Goal: Task Accomplishment & Management: Manage account settings

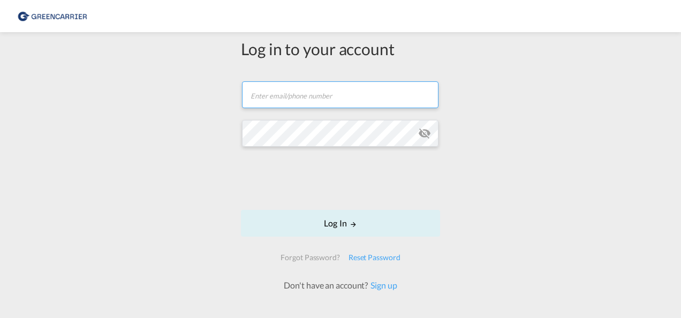
click at [372, 93] on input "text" at bounding box center [340, 94] width 196 height 27
type input "[EMAIL_ADDRESS][DOMAIN_NAME]"
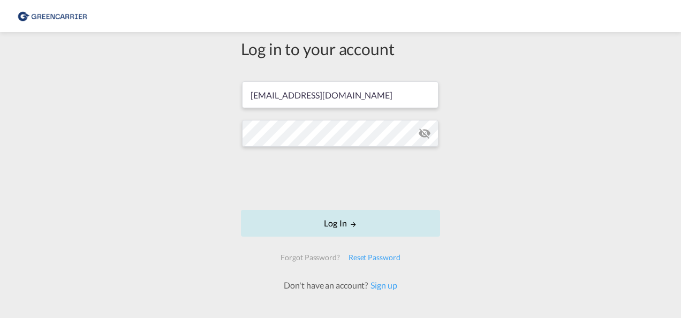
click at [334, 221] on button "Log In" at bounding box center [340, 223] width 199 height 27
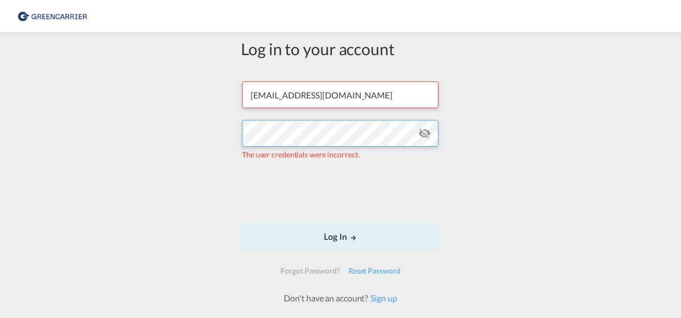
click at [224, 132] on div "Log in to your account [EMAIL_ADDRESS][DOMAIN_NAME] The user credentials were i…" at bounding box center [340, 184] width 681 height 295
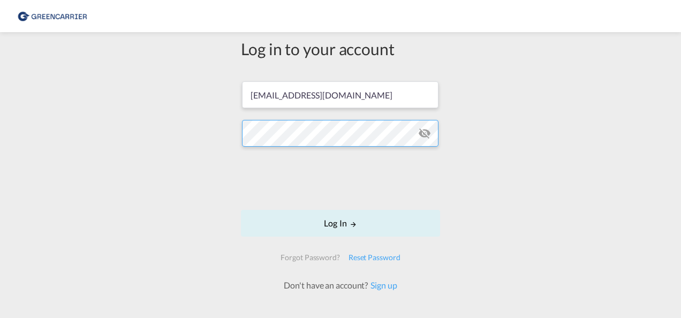
click at [241, 210] on button "Log In" at bounding box center [340, 223] width 199 height 27
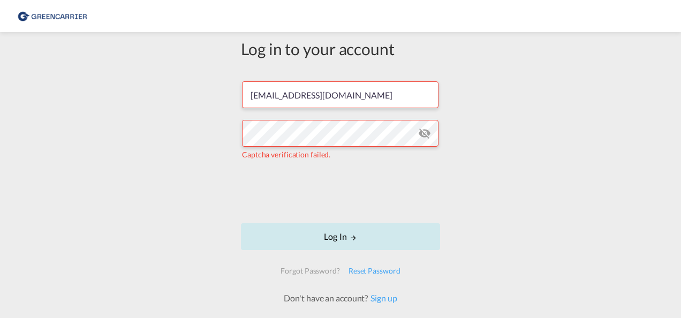
click at [351, 231] on button "Log In" at bounding box center [340, 236] width 199 height 27
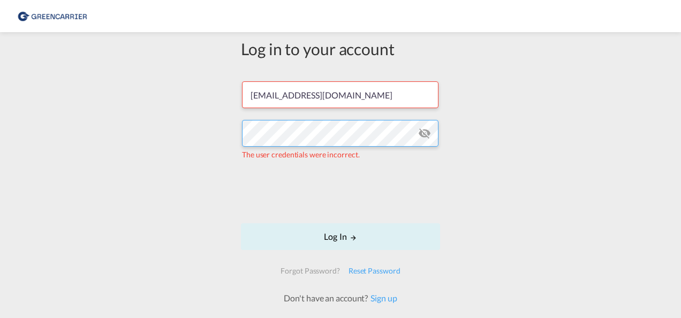
click at [205, 126] on div "Log in to your account [EMAIL_ADDRESS][DOMAIN_NAME] The user credentials were i…" at bounding box center [340, 184] width 681 height 295
click at [241, 132] on form "[EMAIL_ADDRESS][DOMAIN_NAME] The user credentials were incorrect. Log In Forgot…" at bounding box center [340, 188] width 199 height 234
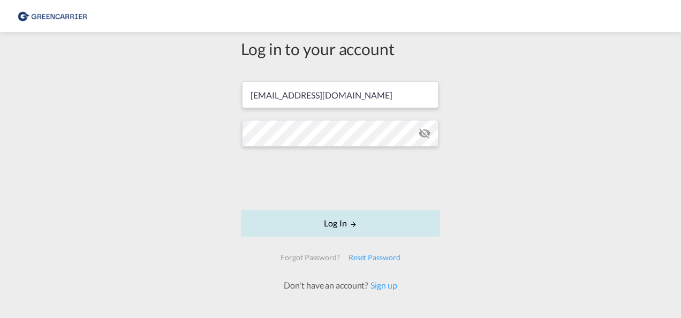
click at [339, 225] on button "Log In" at bounding box center [340, 223] width 199 height 27
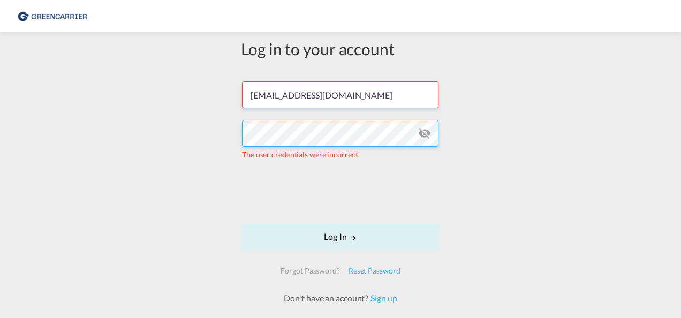
click at [235, 133] on div "Log in to your account [EMAIL_ADDRESS][DOMAIN_NAME] The user credentials were i…" at bounding box center [340, 170] width 215 height 267
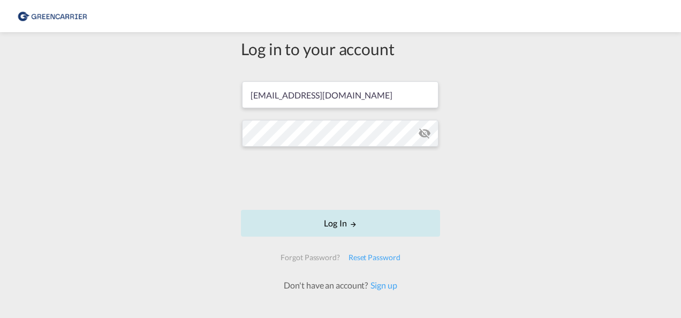
click at [341, 220] on button "Log In" at bounding box center [340, 223] width 199 height 27
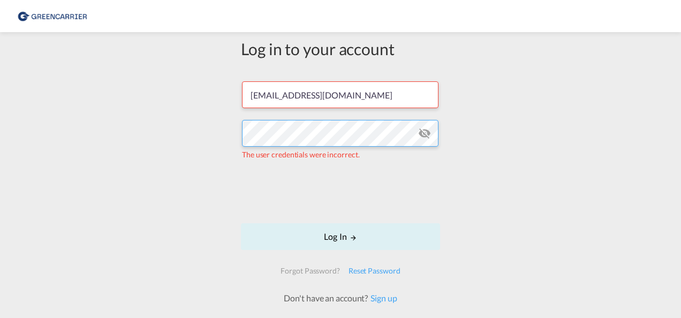
click at [236, 133] on div "Log in to your account [EMAIL_ADDRESS][DOMAIN_NAME] The user credentials were i…" at bounding box center [340, 170] width 215 height 267
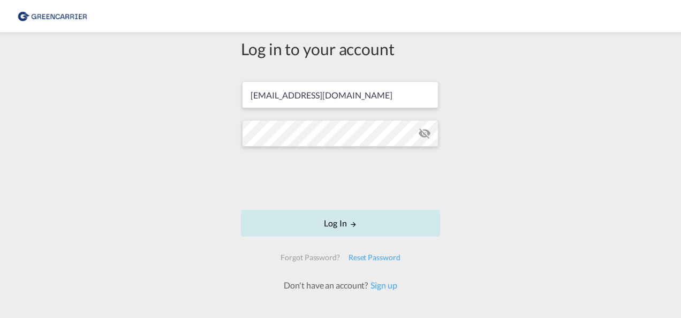
click at [336, 224] on button "Log In" at bounding box center [340, 223] width 199 height 27
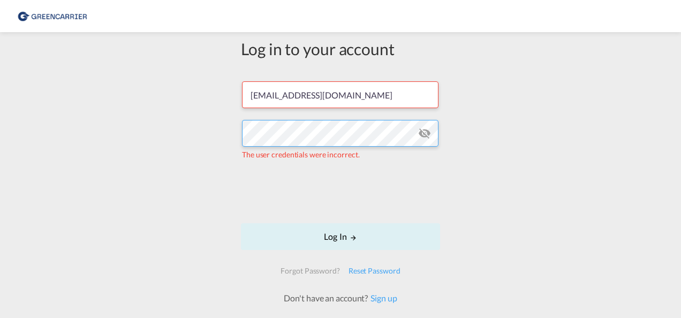
click at [233, 135] on div "Log in to your account [EMAIL_ADDRESS][DOMAIN_NAME] The user credentials were i…" at bounding box center [340, 170] width 215 height 267
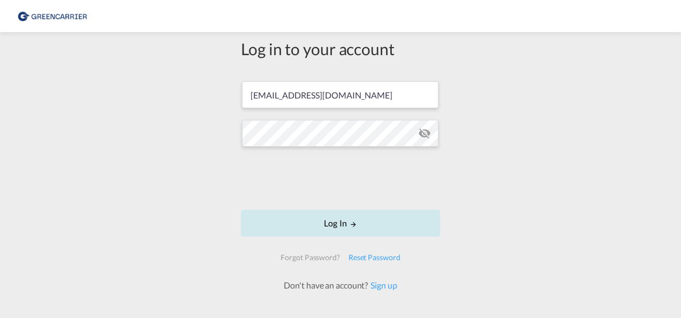
click at [341, 227] on button "Log In" at bounding box center [340, 223] width 199 height 27
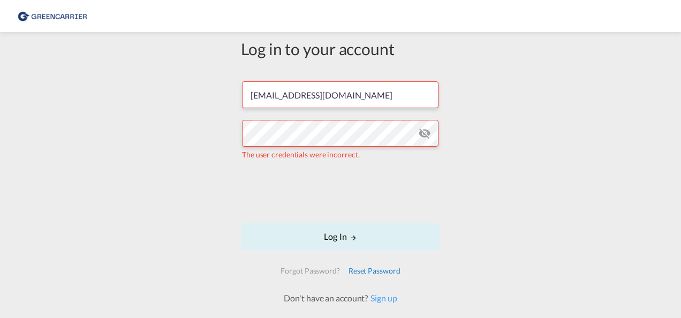
click at [362, 270] on div "Reset Password" at bounding box center [374, 270] width 60 height 19
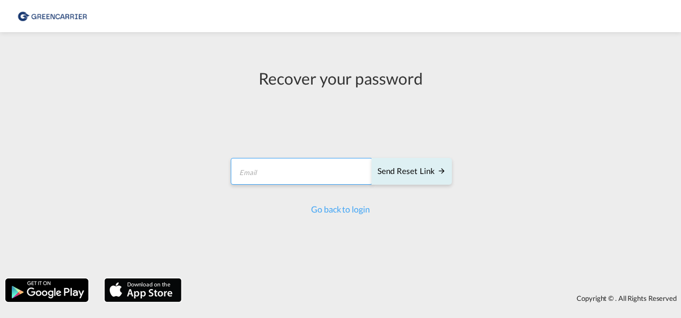
click at [281, 168] on input "email" at bounding box center [302, 171] width 142 height 27
type input "[EMAIL_ADDRESS][DOMAIN_NAME]"
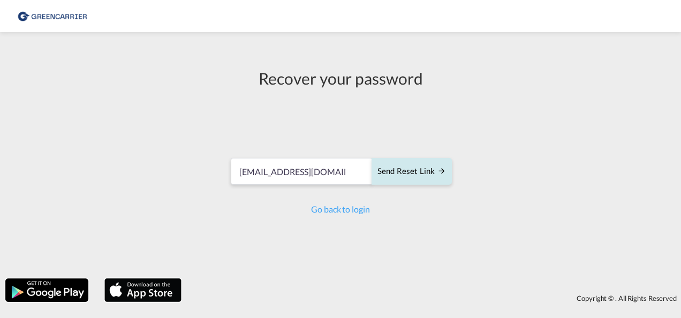
click at [400, 165] on div "Send reset link" at bounding box center [411, 171] width 69 height 12
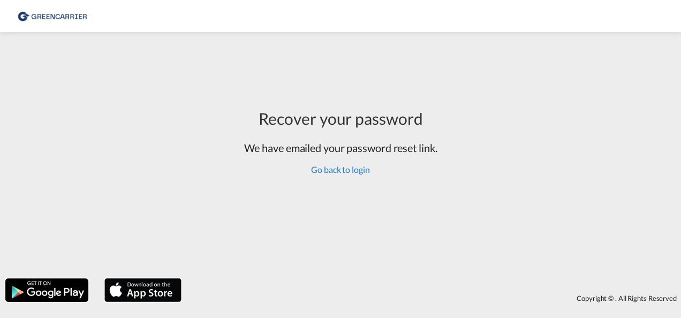
click at [346, 172] on link "Go back to login" at bounding box center [340, 169] width 58 height 10
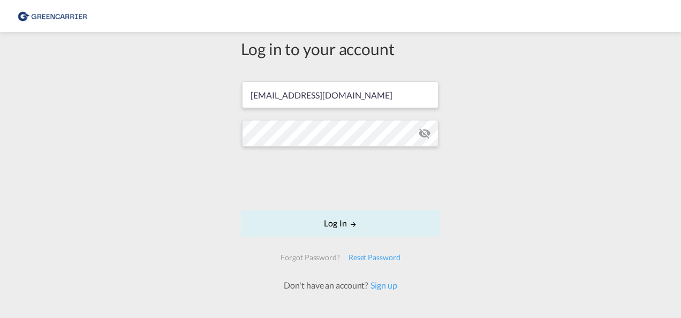
click at [420, 133] on md-icon "icon-eye-off" at bounding box center [424, 133] width 13 height 13
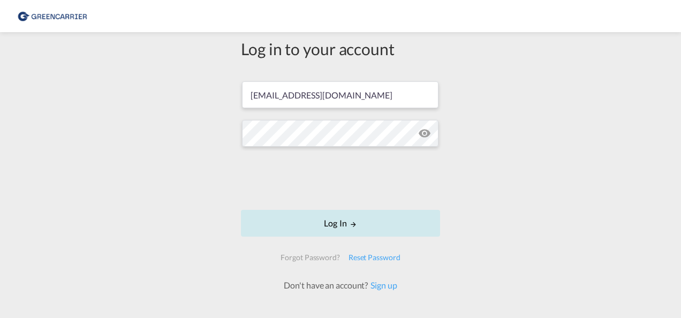
click at [333, 221] on button "Log In" at bounding box center [340, 223] width 199 height 27
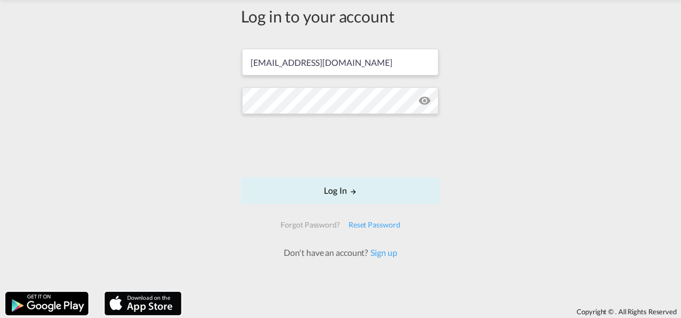
scroll to position [46, 0]
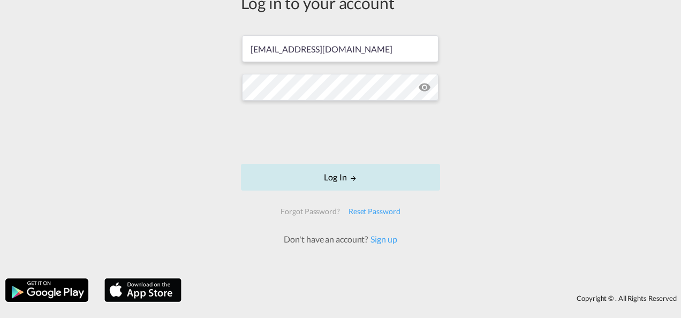
click at [350, 177] on md-icon "LOGIN" at bounding box center [353, 178] width 7 height 7
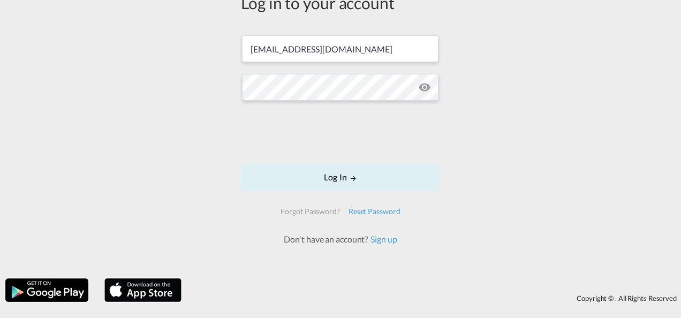
scroll to position [0, 0]
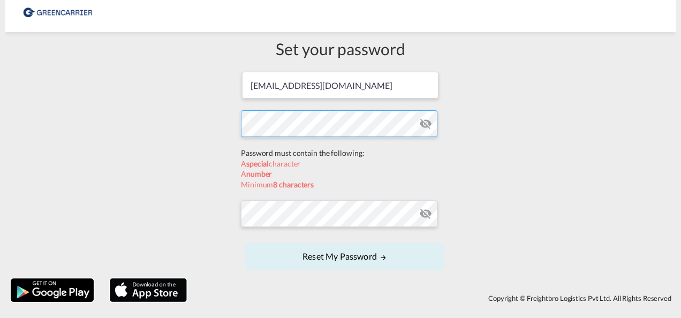
click at [297, 147] on form "[EMAIL_ADDRESS][DOMAIN_NAME] Password must contain the following: A special cha…" at bounding box center [340, 172] width 199 height 202
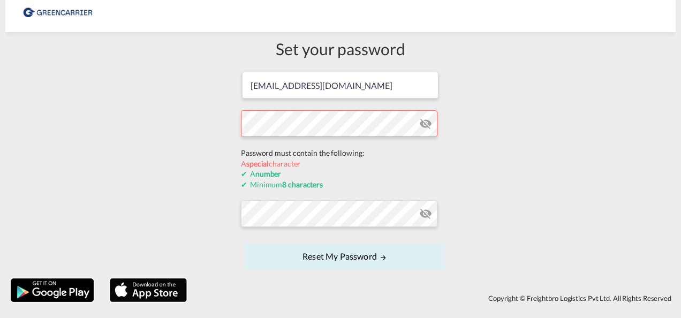
click at [355, 146] on form "froydis.bjoringsoy@bring.com Password must contain the following: A special cha…" at bounding box center [340, 172] width 199 height 202
click at [210, 125] on div "Set your password froydis.bjoringsoy@bring.com Password must contain the follow…" at bounding box center [340, 155] width 670 height 236
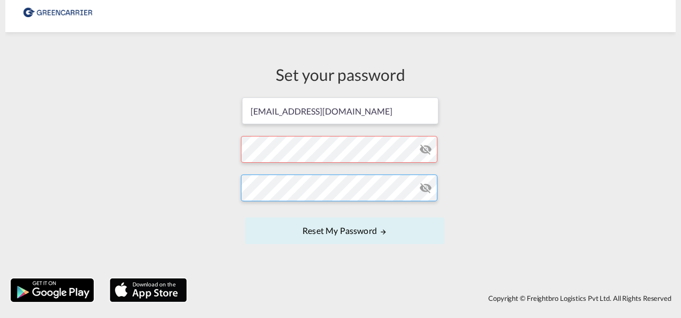
click at [245, 217] on button "Reset my password" at bounding box center [344, 230] width 199 height 27
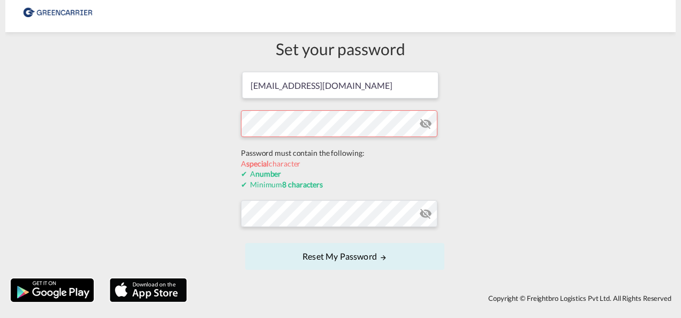
click at [340, 150] on form "froydis.bjoringsoy@bring.com Password must contain the following: A special cha…" at bounding box center [340, 172] width 199 height 202
click at [218, 116] on div "Set your password froydis.bjoringsoy@bring.com Password must contain the follow…" at bounding box center [340, 155] width 670 height 236
click at [237, 116] on div "Set your password froydis.bjoringsoy@bring.com Password must contain the follow…" at bounding box center [340, 155] width 215 height 236
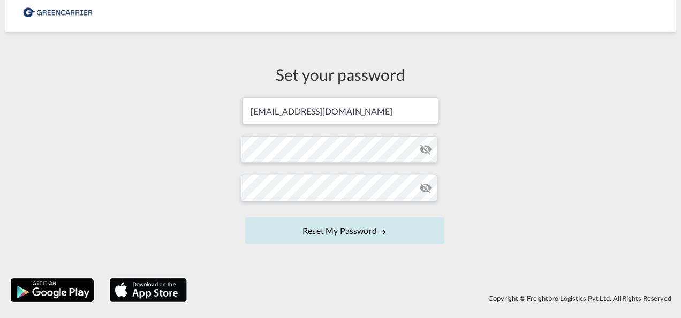
click at [334, 231] on button "Reset my password" at bounding box center [344, 230] width 199 height 27
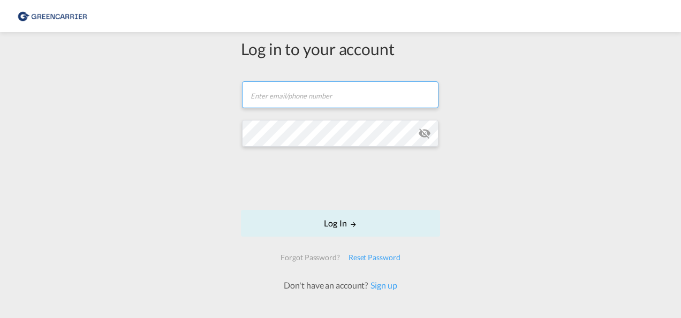
type input "[EMAIL_ADDRESS][DOMAIN_NAME]"
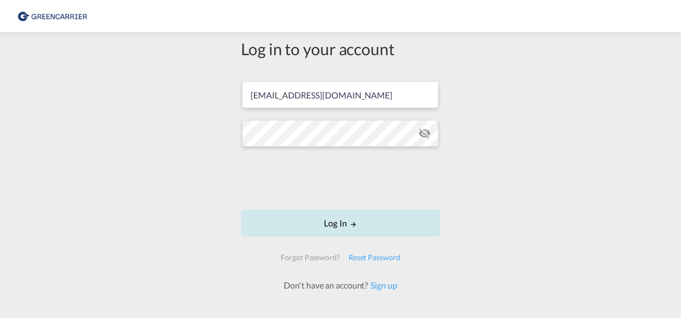
click at [329, 222] on button "Log In" at bounding box center [340, 223] width 199 height 27
click at [336, 222] on button "Log In" at bounding box center [340, 223] width 199 height 27
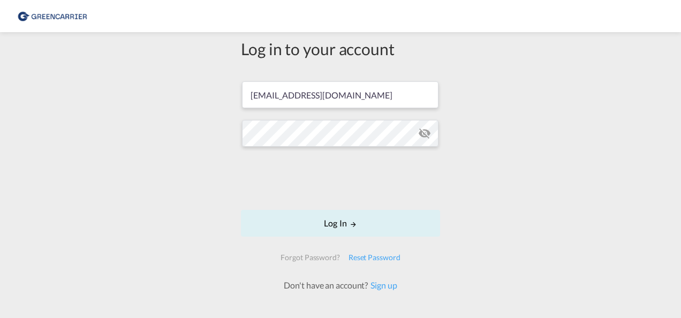
click at [422, 133] on md-icon "icon-eye-off" at bounding box center [424, 133] width 13 height 13
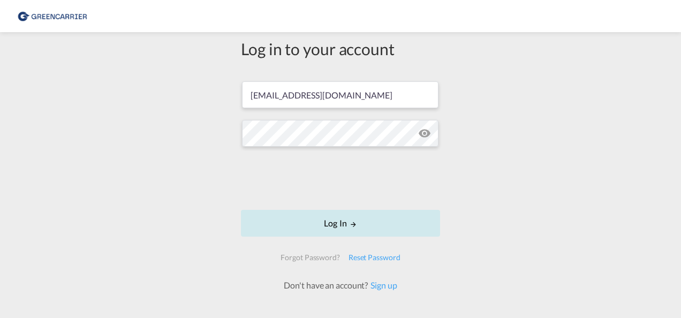
click at [331, 222] on button "Log In" at bounding box center [340, 223] width 199 height 27
click at [338, 224] on button "Log In" at bounding box center [340, 223] width 199 height 27
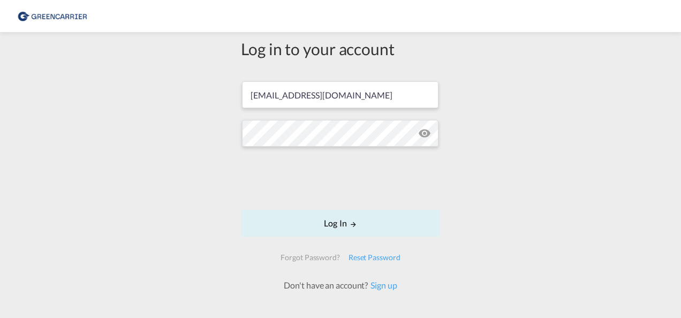
click at [421, 135] on md-icon "icon-eye-off" at bounding box center [424, 133] width 13 height 13
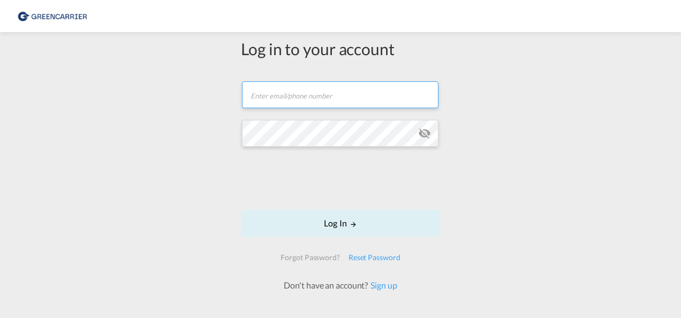
type input "[EMAIL_ADDRESS][DOMAIN_NAME]"
click at [421, 135] on md-icon "icon-eye-off" at bounding box center [424, 133] width 13 height 13
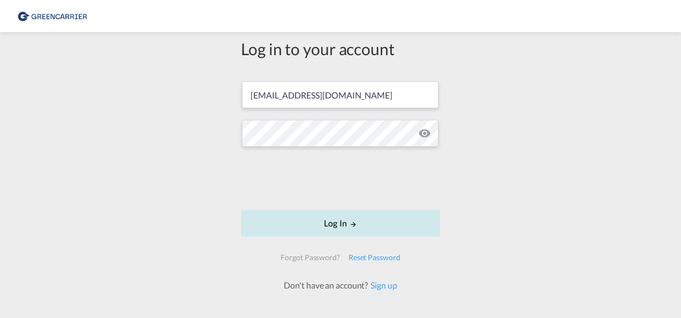
click at [335, 221] on button "Log In" at bounding box center [340, 223] width 199 height 27
click at [327, 227] on button "Log In" at bounding box center [340, 223] width 199 height 27
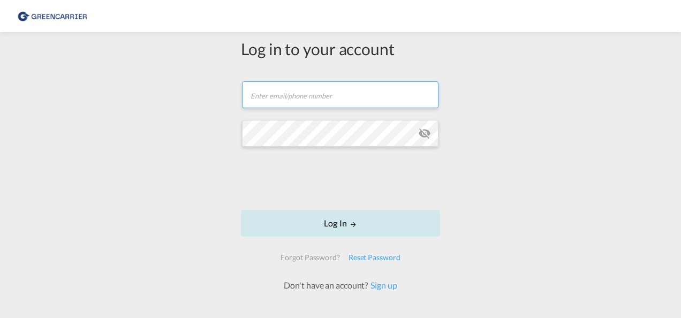
type input "[EMAIL_ADDRESS][DOMAIN_NAME]"
click at [339, 221] on button "Log In" at bounding box center [340, 223] width 199 height 27
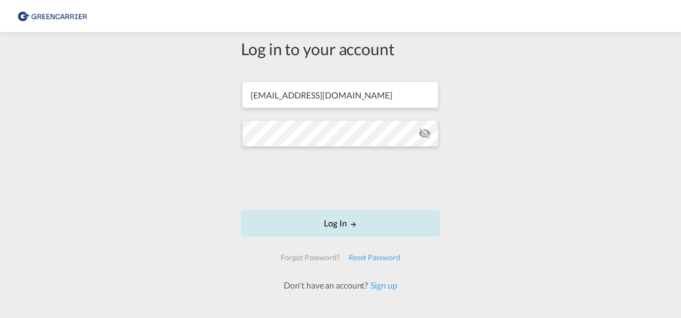
click at [344, 223] on button "Log In" at bounding box center [340, 223] width 199 height 27
